Goal: Task Accomplishment & Management: Manage account settings

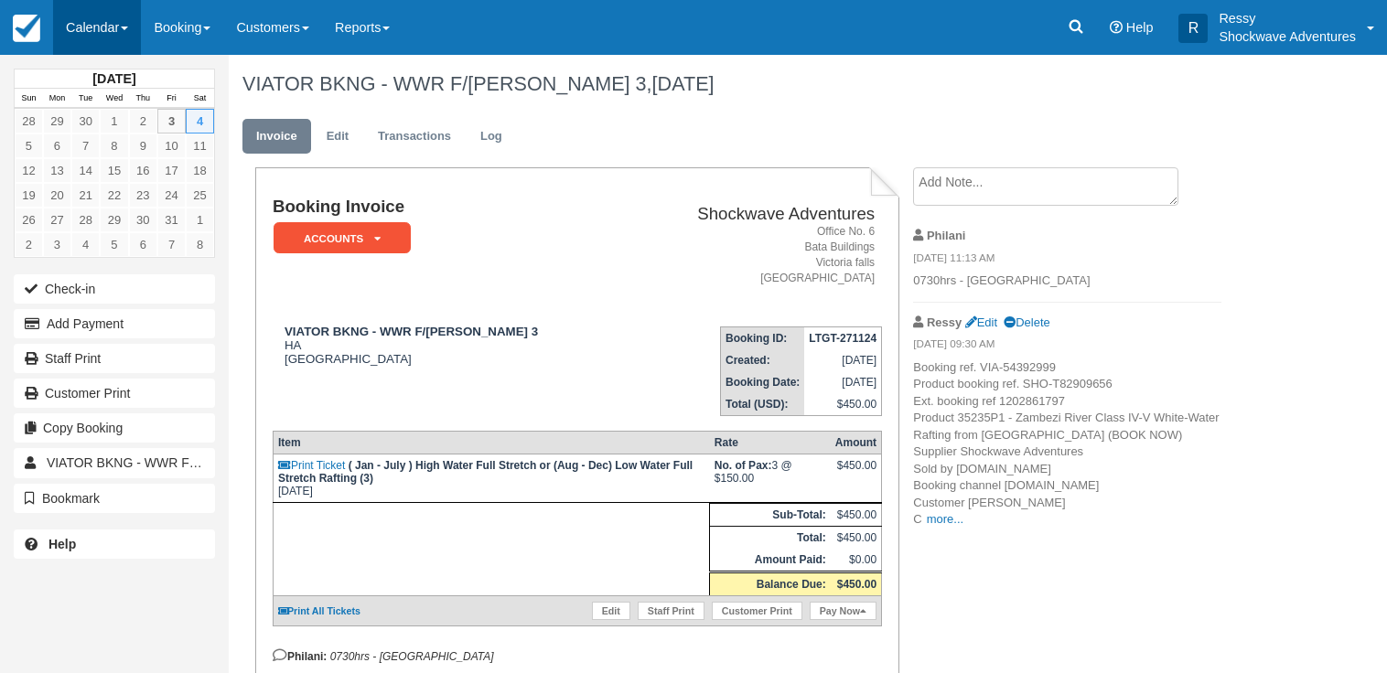
click at [125, 20] on link "Calendar" at bounding box center [97, 27] width 88 height 55
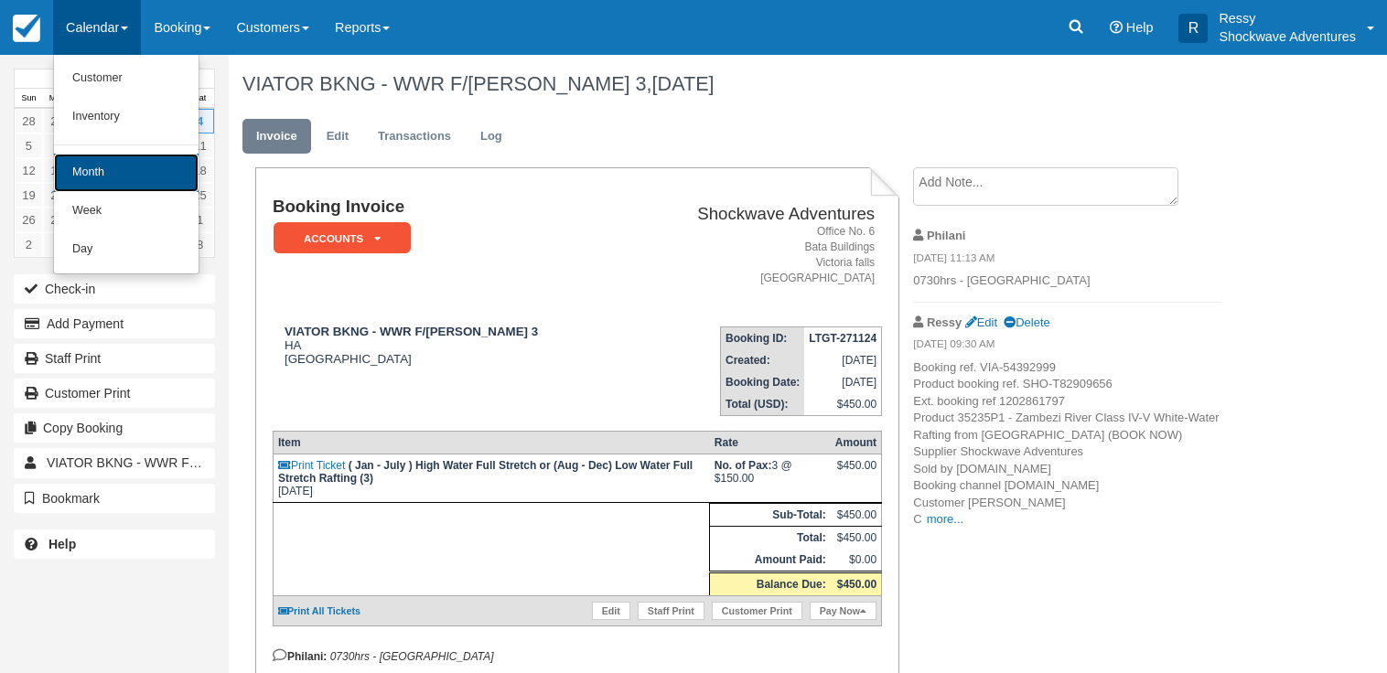
click at [164, 166] on link "Month" at bounding box center [126, 173] width 145 height 38
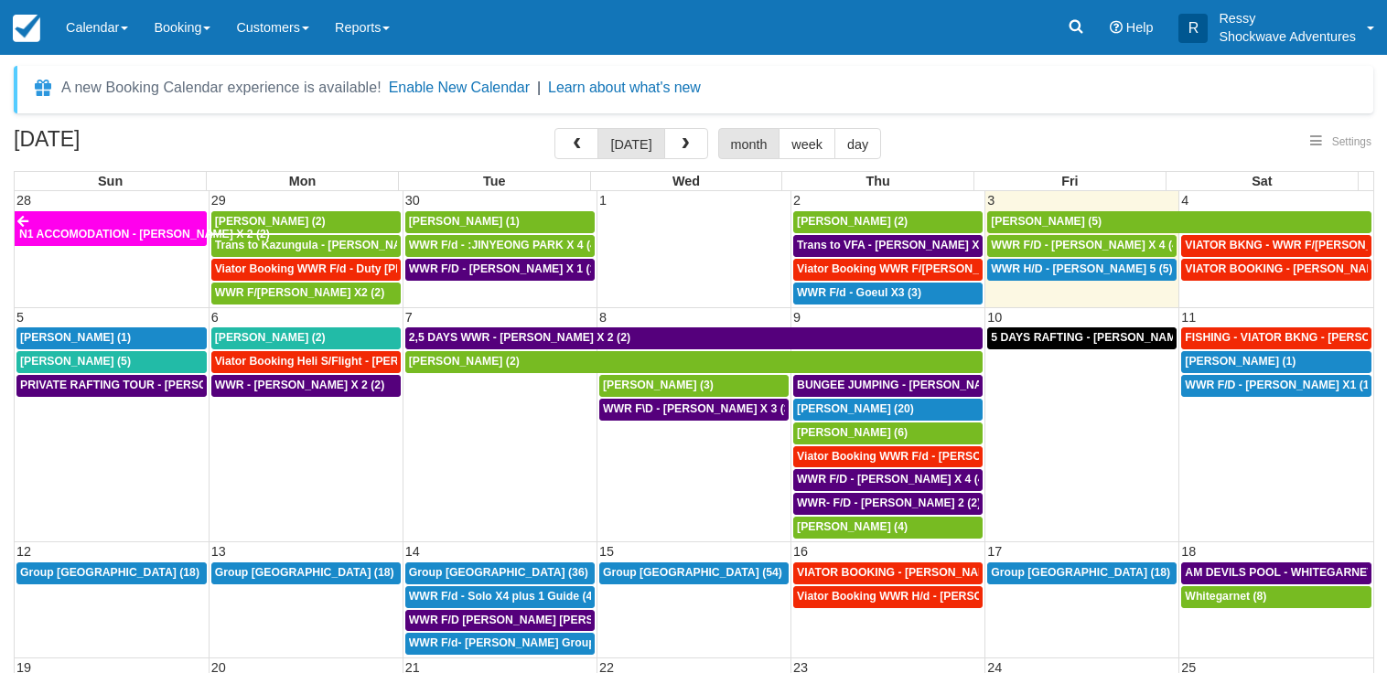
select select
click at [1263, 266] on span "VIATOR BOOKING - [PERSON_NAME] 2 (2)" at bounding box center [1299, 269] width 228 height 13
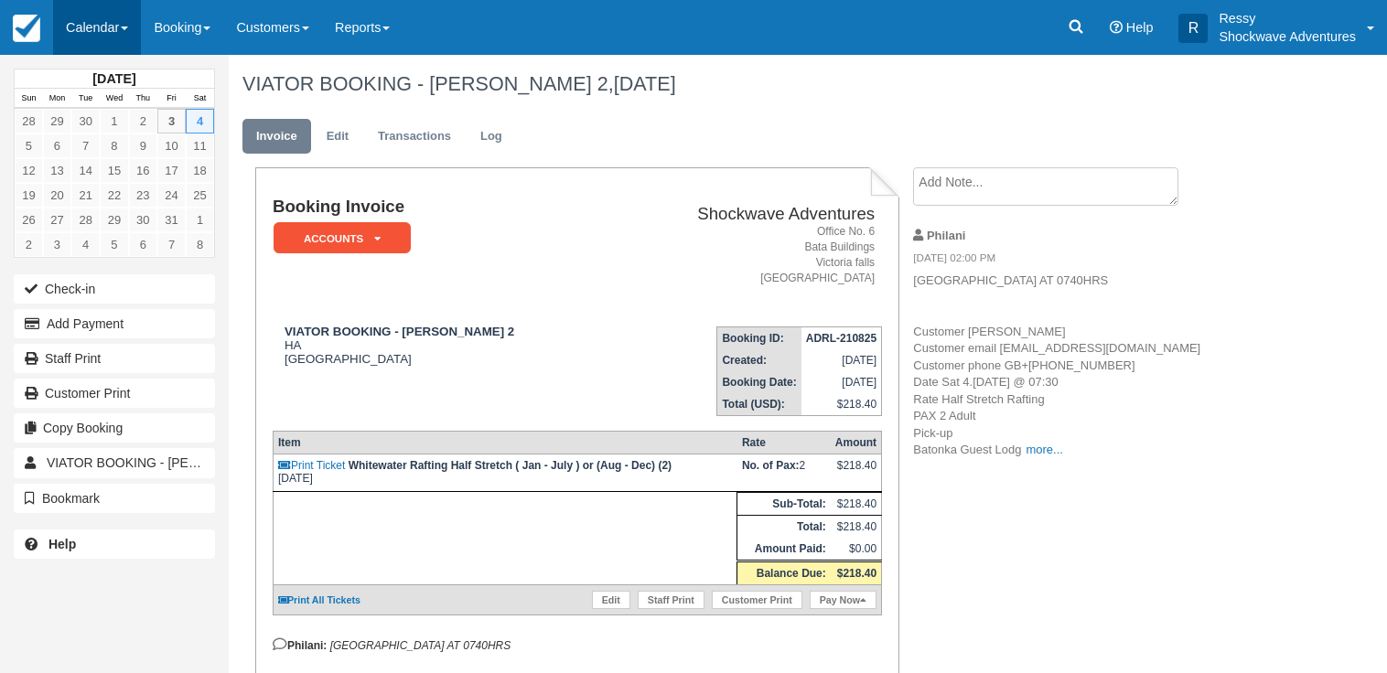
click at [126, 21] on link "Calendar" at bounding box center [97, 27] width 88 height 55
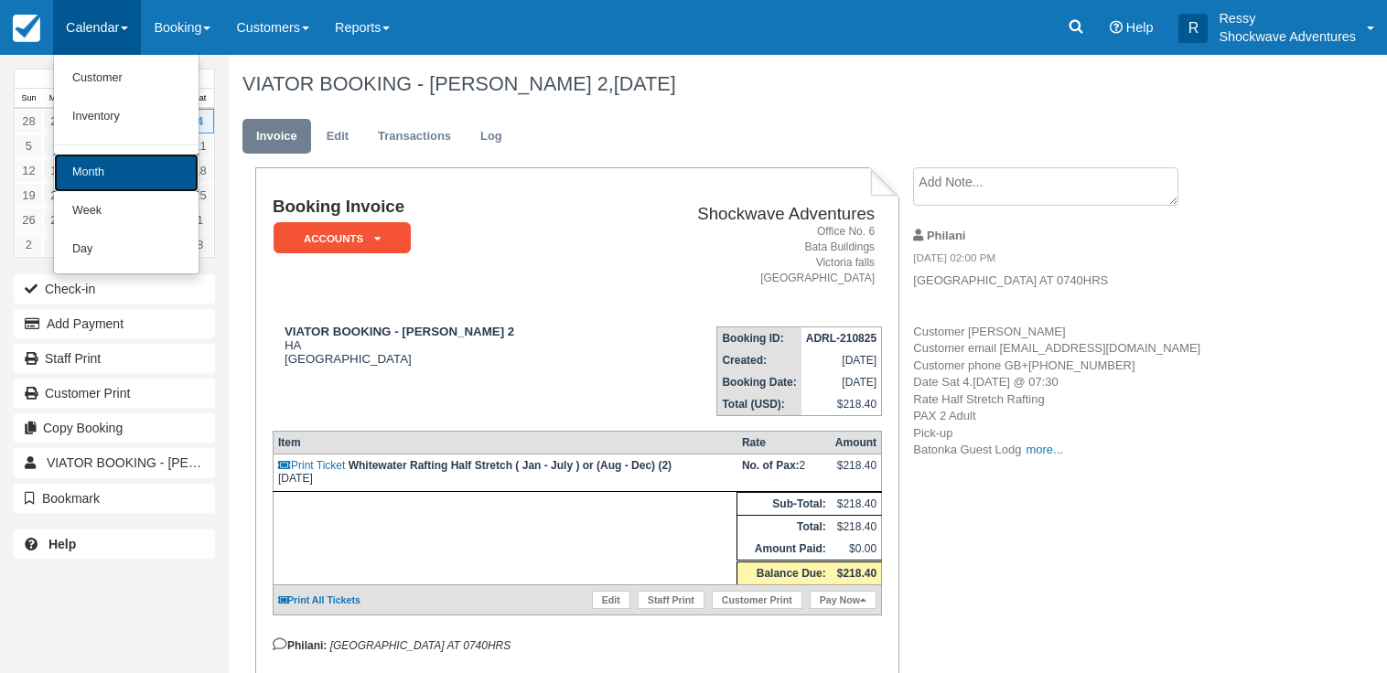
click at [158, 171] on link "Month" at bounding box center [126, 173] width 145 height 38
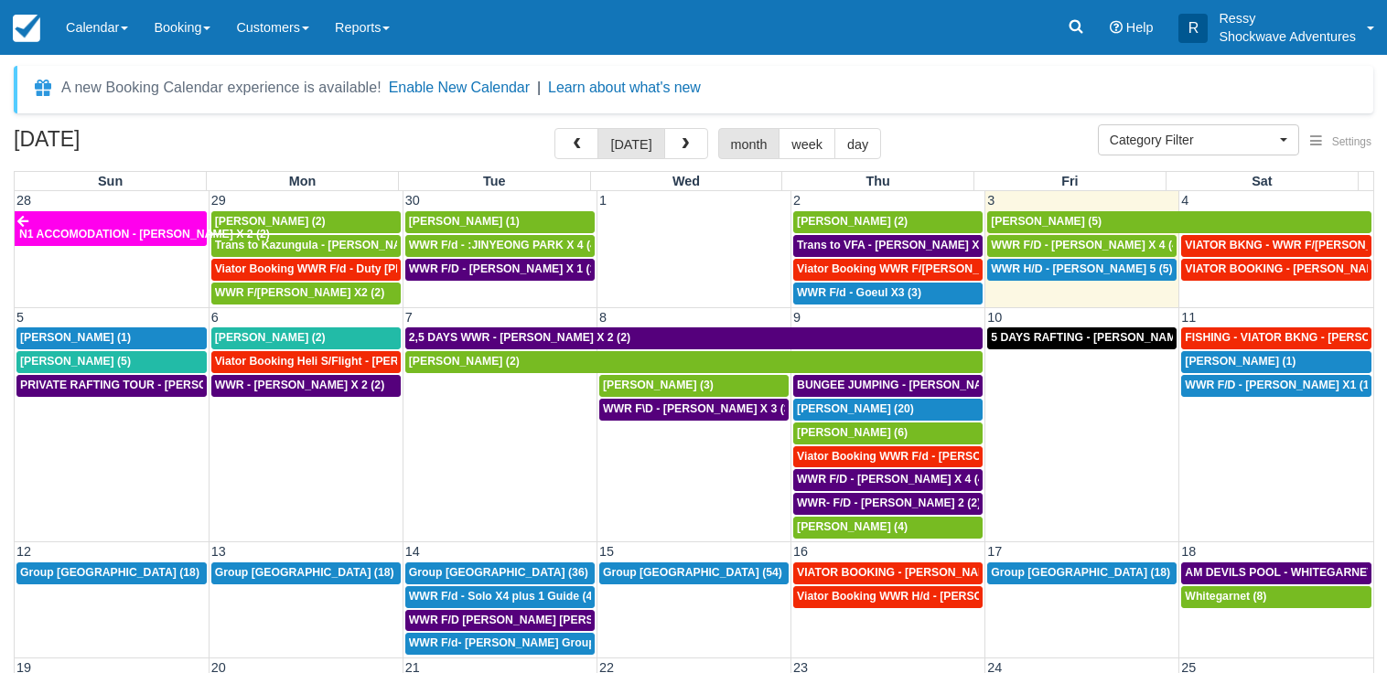
select select
click at [1248, 249] on span "VIATOR BKNG - WWR F/[PERSON_NAME] 3 (3)" at bounding box center [1310, 245] width 250 height 13
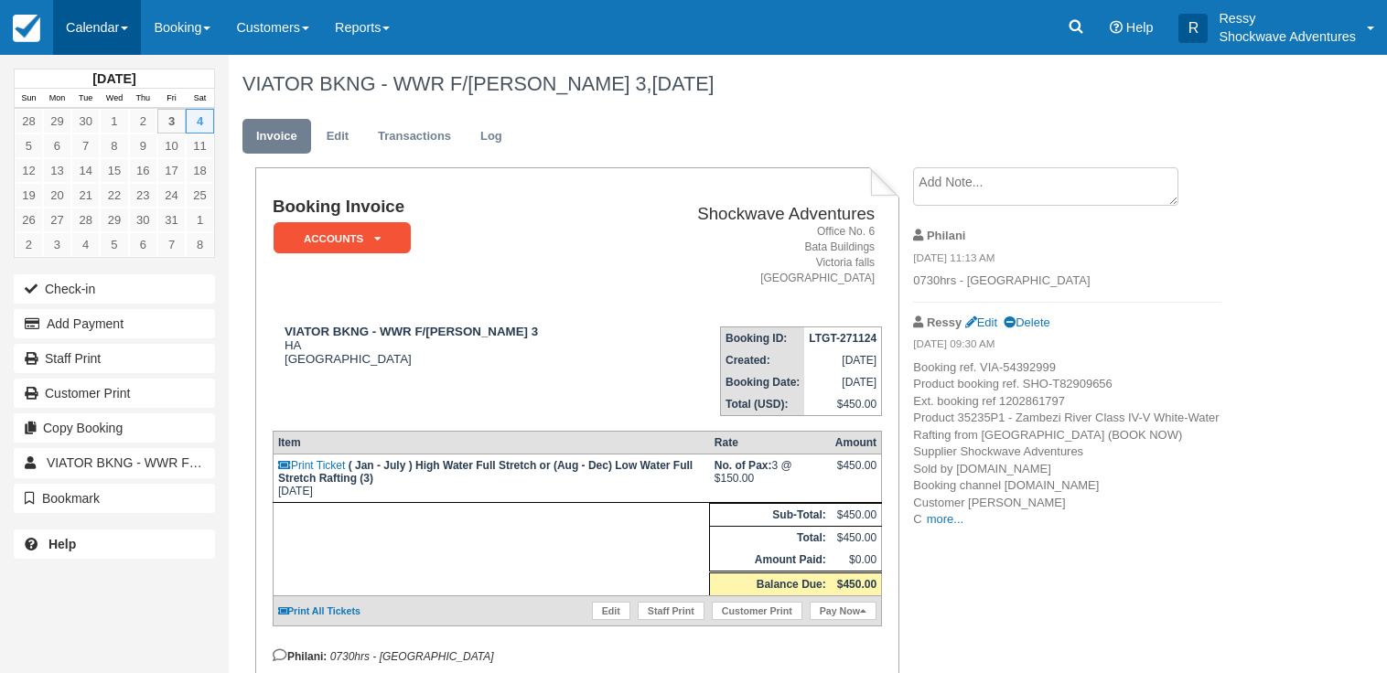
click at [85, 15] on link "Calendar" at bounding box center [97, 27] width 88 height 55
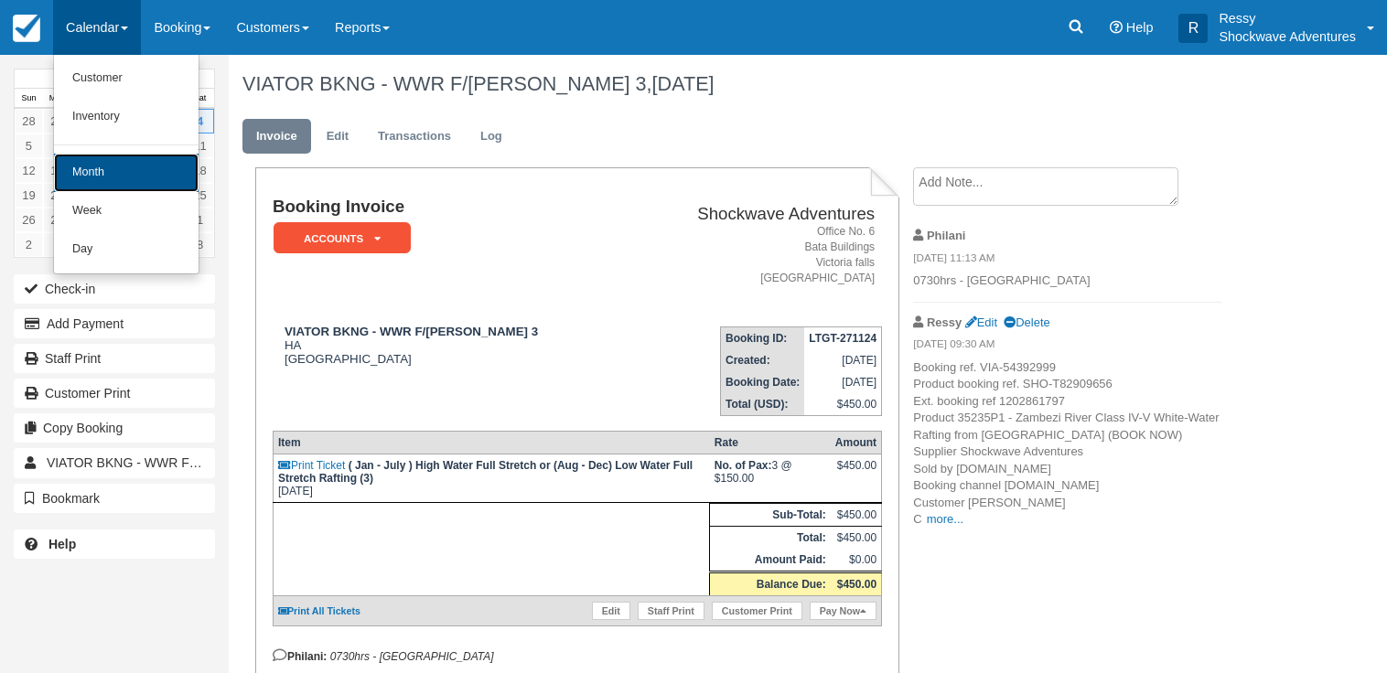
click at [124, 168] on link "Month" at bounding box center [126, 173] width 145 height 38
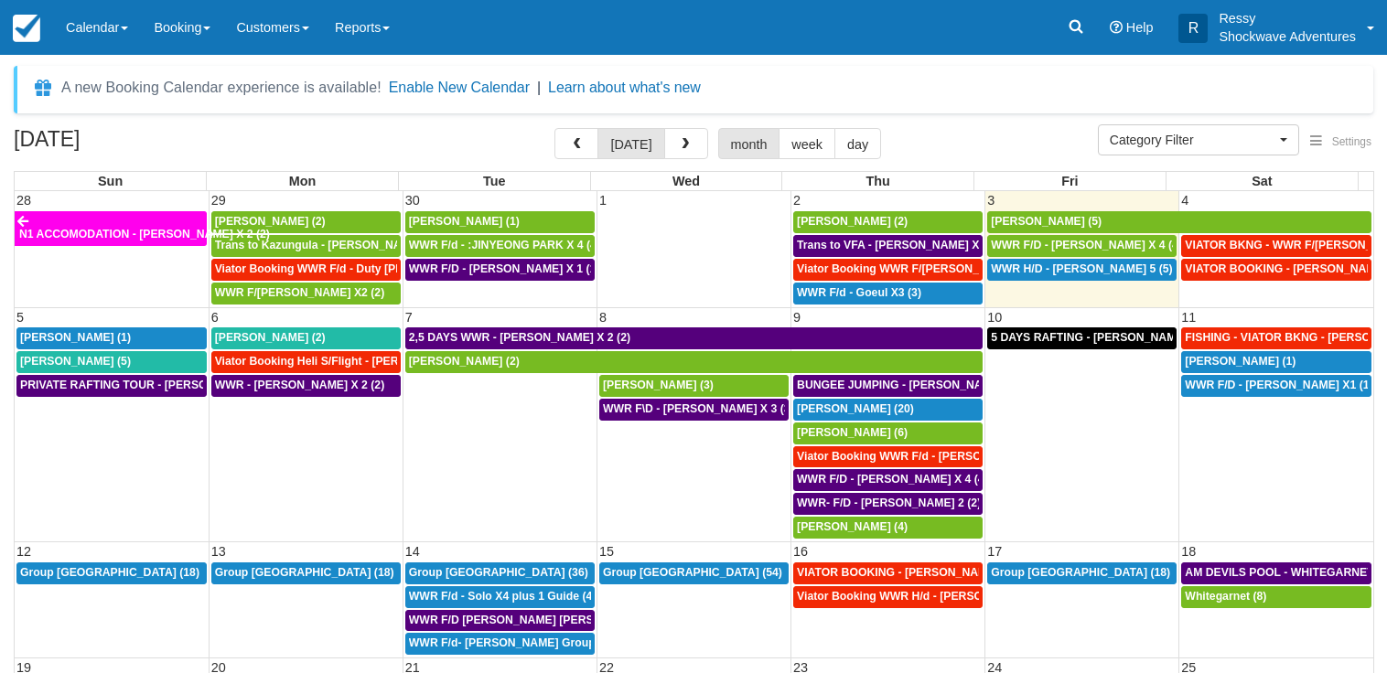
select select
click at [340, 423] on td "WWR - [PERSON_NAME] X 2 (2)" at bounding box center [306, 457] width 194 height 166
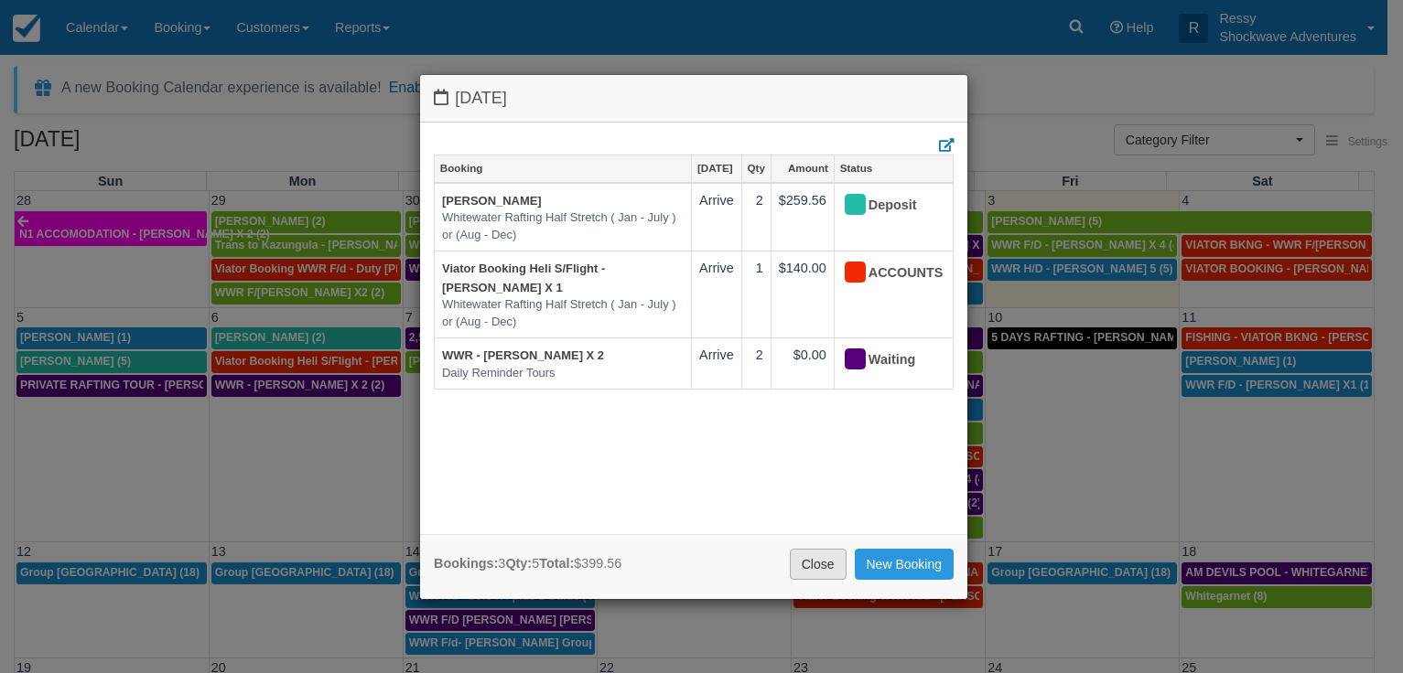
click at [820, 558] on link "Close" at bounding box center [818, 564] width 57 height 31
